Goal: Task Accomplishment & Management: Complete application form

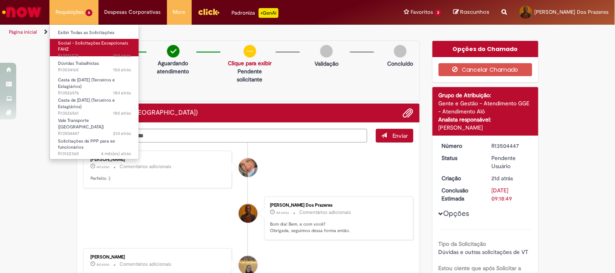
click at [84, 44] on span "Social – Solicitações Excepcionais FAHZ" at bounding box center [93, 46] width 70 height 13
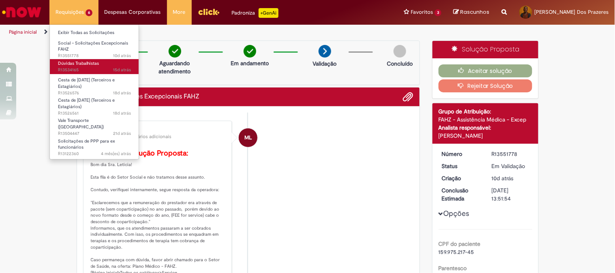
click at [88, 70] on span "15d atrás 15 dias atrás R13534165" at bounding box center [94, 70] width 73 height 6
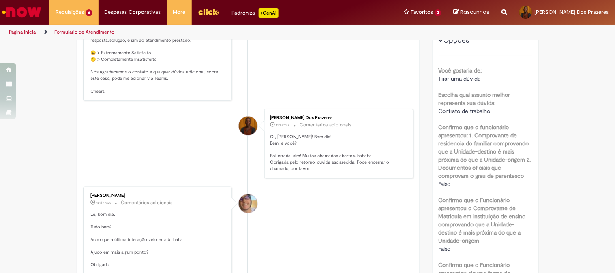
scroll to position [2, 0]
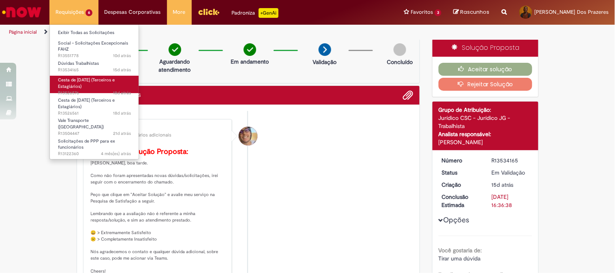
click at [91, 86] on link "Cesta de Natal (Terceiros e Estagiários) 18d atrás 18 dias atrás R13526576" at bounding box center [94, 84] width 89 height 17
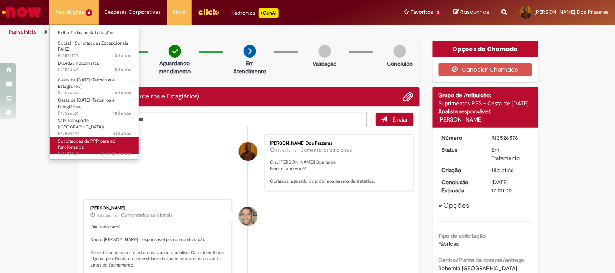
click at [84, 141] on link "Solicitações de PPP para ex funcionários 4 mês(es) atrás 4 meses atrás R13122360" at bounding box center [94, 145] width 89 height 17
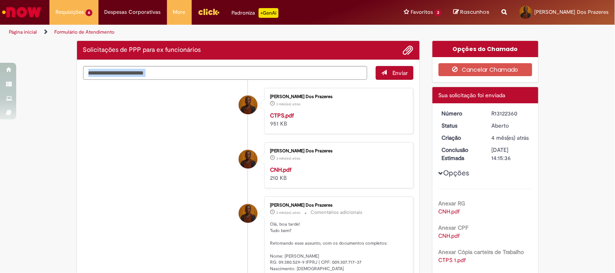
drag, startPoint x: 250, startPoint y: 80, endPoint x: 252, endPoint y: 74, distance: 6.6
click at [251, 77] on div "Enviar Leticia Eugenio Da Silva Dos Prazeres 3 mês(es) atrás 3 meses atrás CTPS…" at bounding box center [248, 73] width 331 height 14
click at [252, 72] on textarea "Digite sua mensagem aqui..." at bounding box center [225, 73] width 285 height 14
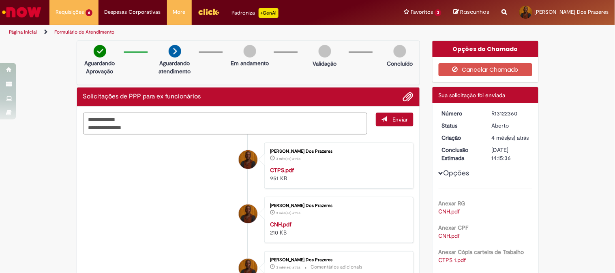
type textarea "**********"
